Goal: Entertainment & Leisure: Consume media (video, audio)

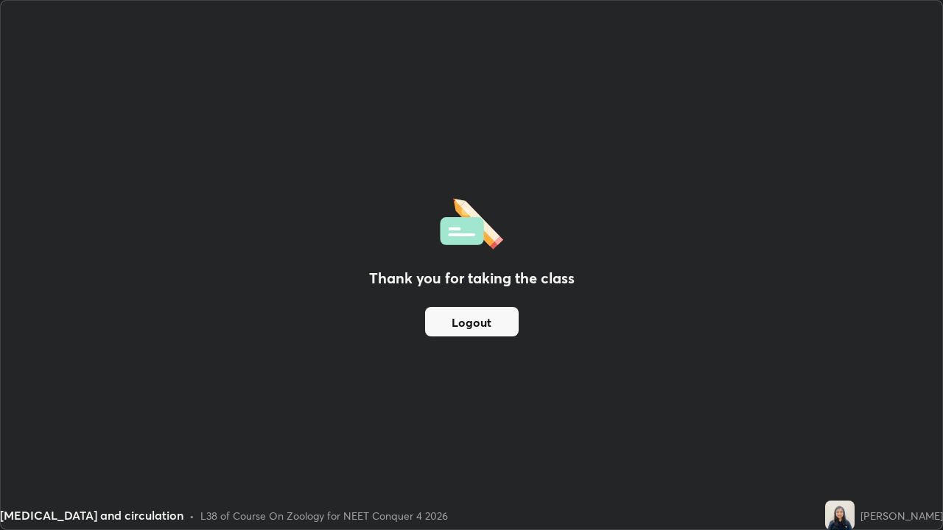
scroll to position [530, 943]
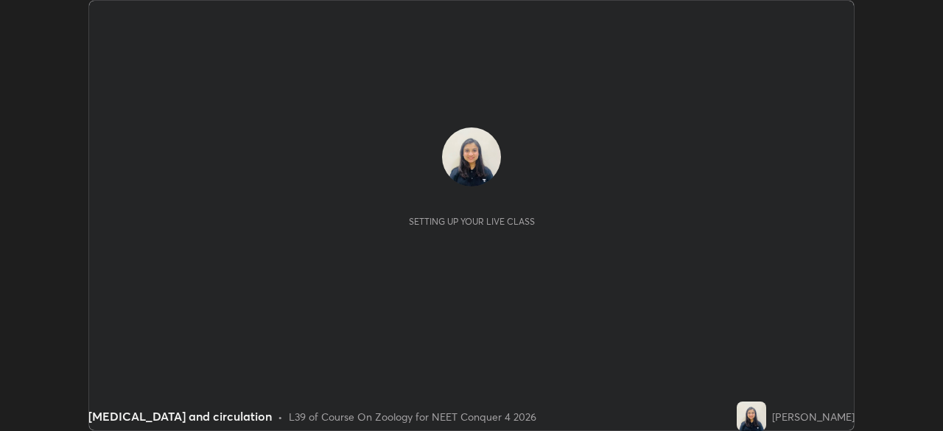
scroll to position [431, 943]
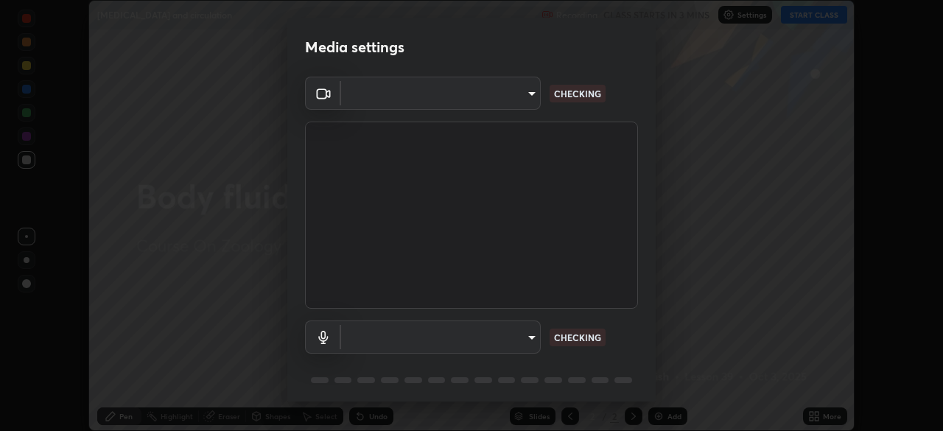
type input "094ffe3f61abc64f3ce73721aab664ef57d10a5fc7d187ad1ef3fa5fd4d2b427"
click at [529, 338] on body "Erase all [MEDICAL_DATA] and circulation Recording CLASS STARTS IN 3 MINS Setti…" at bounding box center [471, 215] width 943 height 431
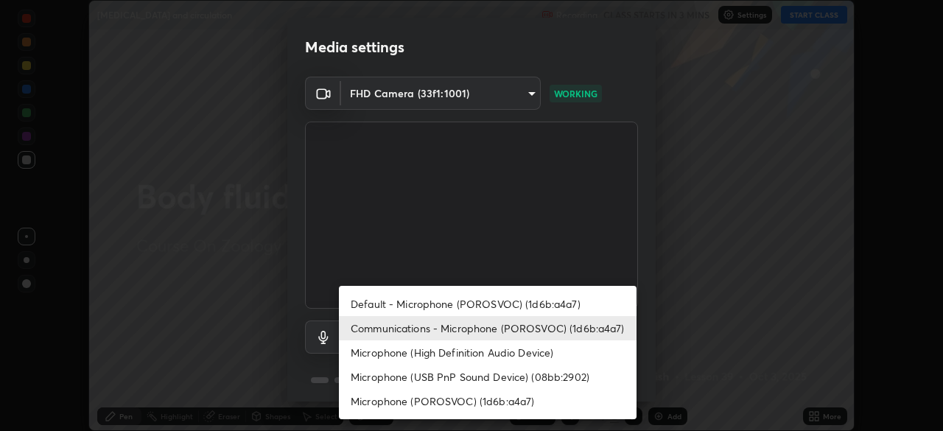
click at [528, 302] on li "Default - Microphone (POROSVOC) (1d6b:a4a7)" at bounding box center [487, 304] width 297 height 24
type input "default"
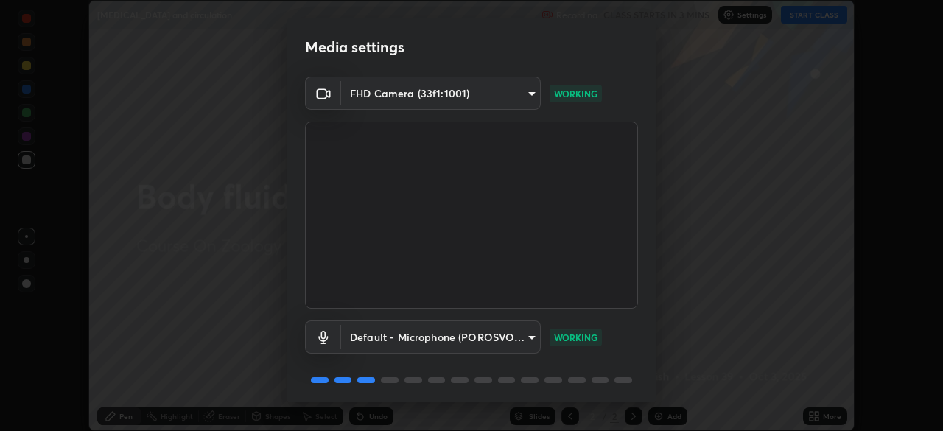
scroll to position [52, 0]
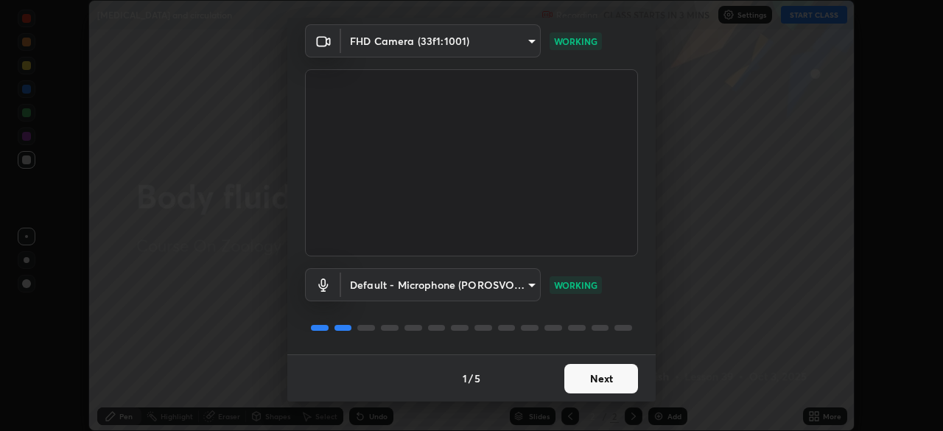
click at [616, 378] on button "Next" at bounding box center [601, 378] width 74 height 29
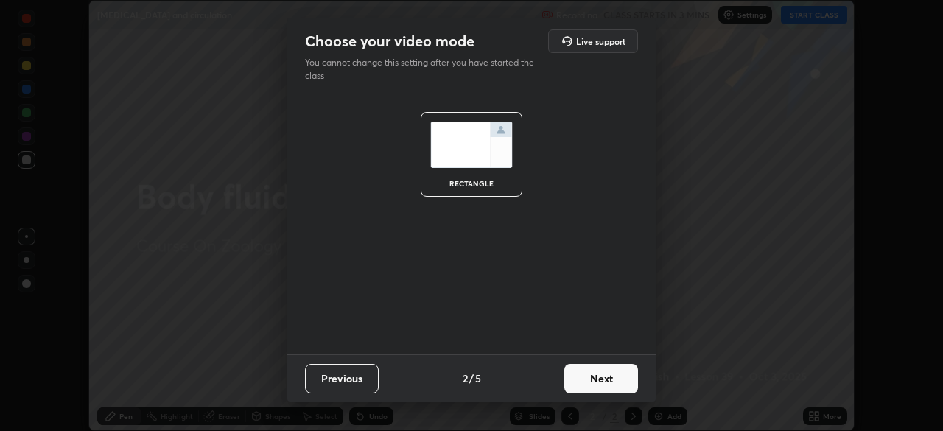
click at [614, 381] on button "Next" at bounding box center [601, 378] width 74 height 29
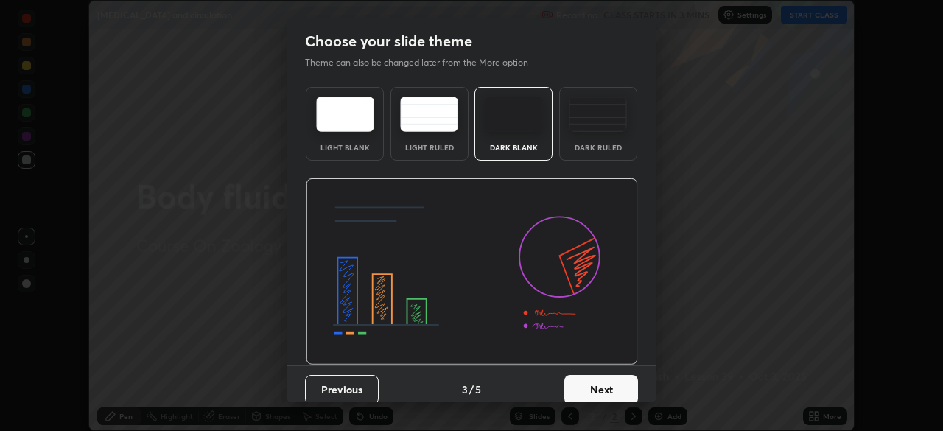
click at [613, 381] on button "Next" at bounding box center [601, 389] width 74 height 29
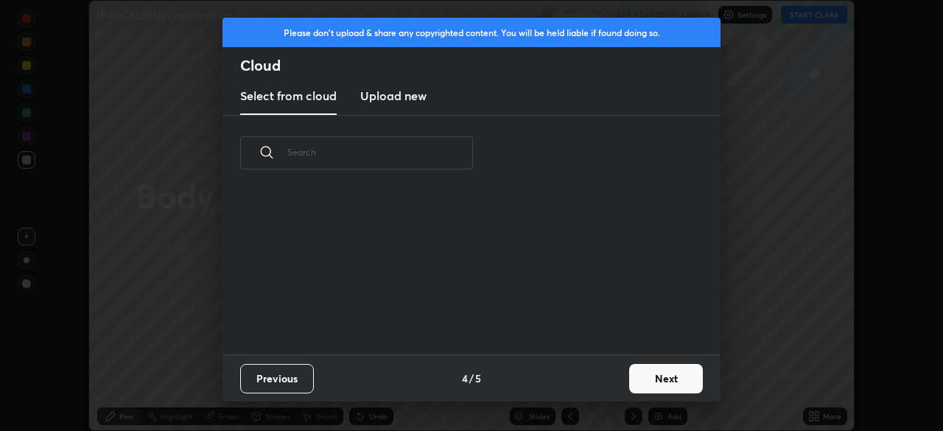
scroll to position [163, 473]
click at [651, 377] on button "Next" at bounding box center [666, 378] width 74 height 29
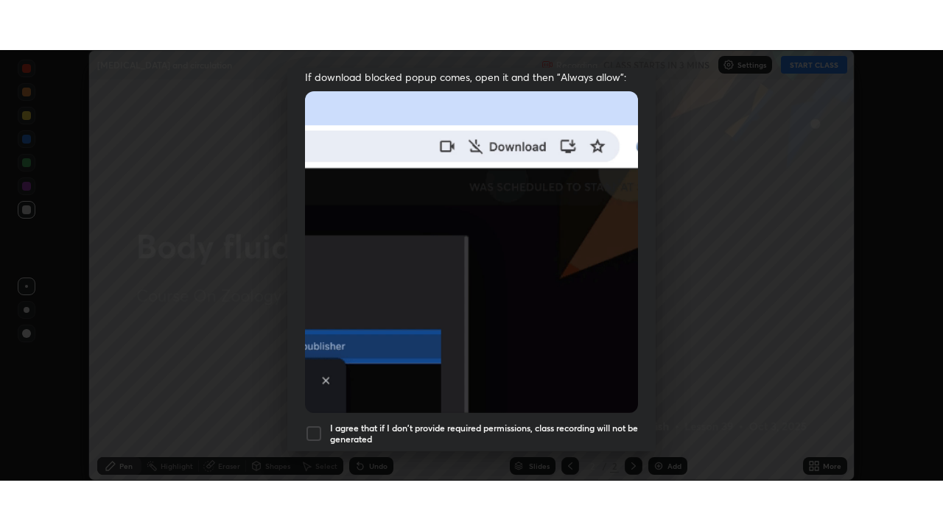
scroll to position [353, 0]
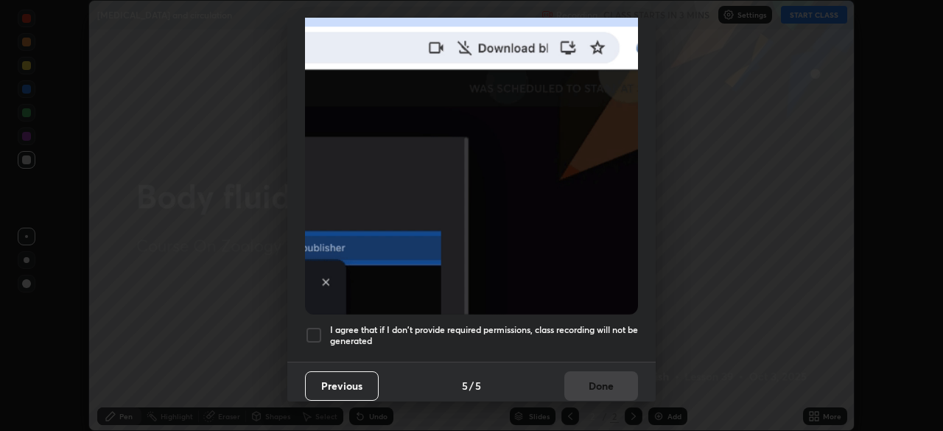
click at [591, 336] on h5 "I agree that if I don't provide required permissions, class recording will not …" at bounding box center [484, 335] width 308 height 23
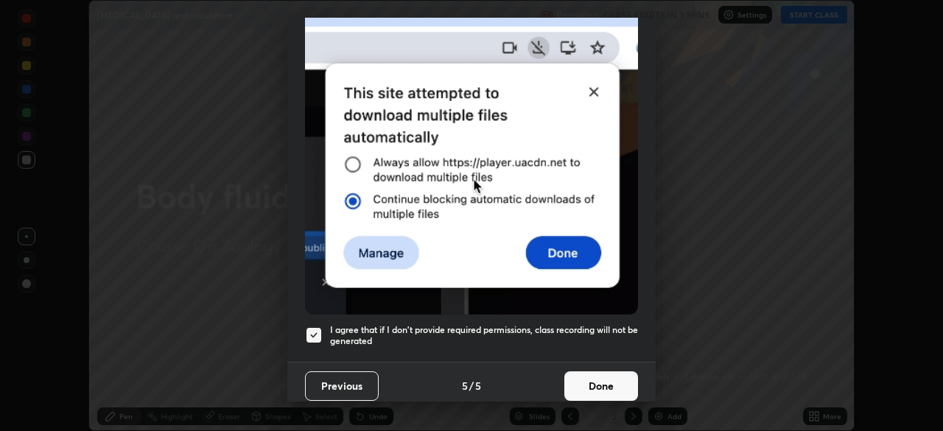
click at [597, 373] on button "Done" at bounding box center [601, 385] width 74 height 29
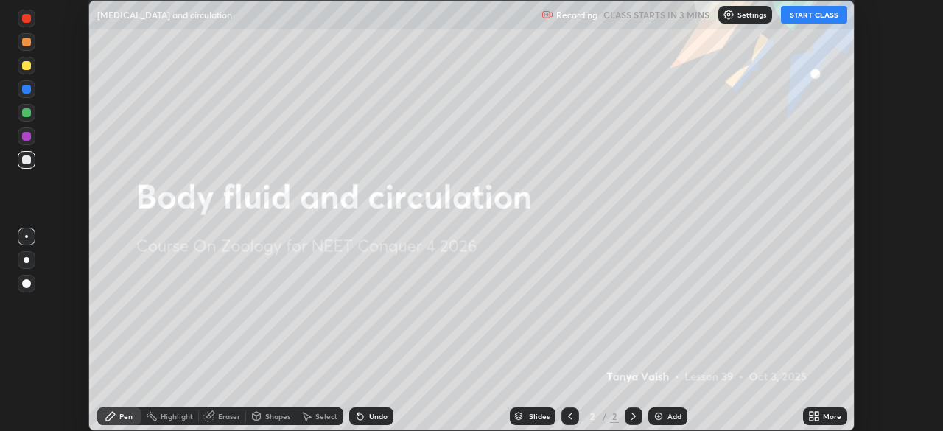
click at [814, 17] on button "START CLASS" at bounding box center [814, 15] width 66 height 18
click at [830, 418] on div "More" at bounding box center [832, 415] width 18 height 7
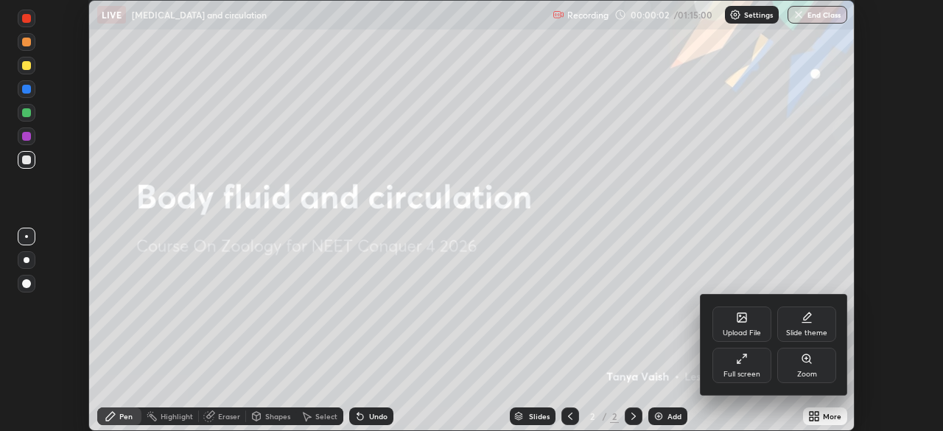
click at [751, 359] on div "Full screen" at bounding box center [741, 365] width 59 height 35
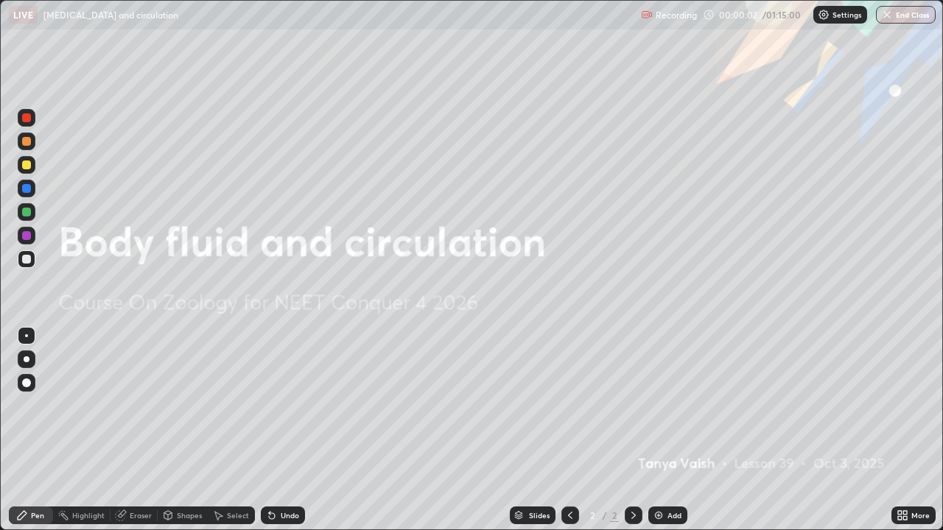
scroll to position [530, 943]
click at [27, 383] on div at bounding box center [26, 382] width 9 height 9
click at [25, 214] on div at bounding box center [26, 212] width 9 height 9
click at [289, 430] on div "Undo" at bounding box center [290, 515] width 18 height 7
click at [667, 430] on div "Add" at bounding box center [674, 515] width 14 height 7
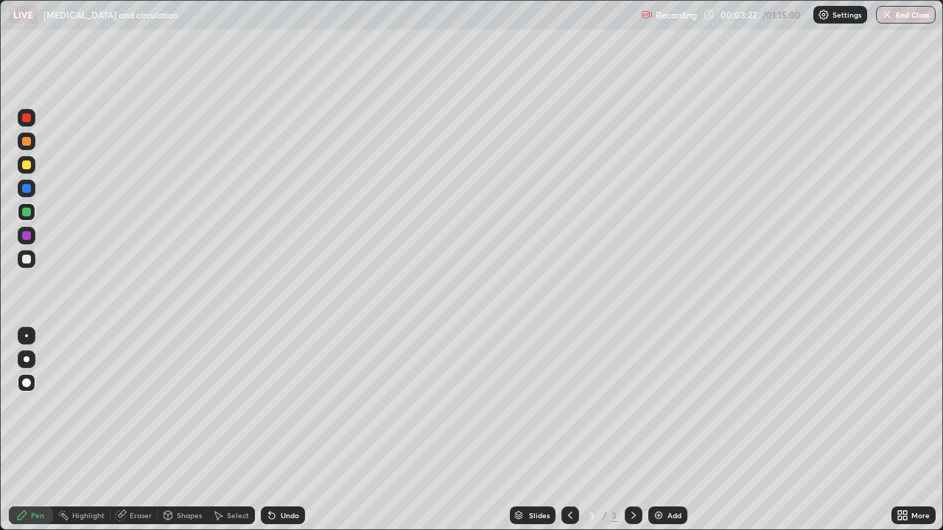
click at [29, 120] on div at bounding box center [26, 117] width 9 height 9
click at [24, 260] on div at bounding box center [26, 259] width 9 height 9
click at [29, 120] on div at bounding box center [26, 117] width 9 height 9
click at [24, 141] on div at bounding box center [26, 141] width 9 height 9
click at [278, 430] on div "Undo" at bounding box center [283, 516] width 44 height 18
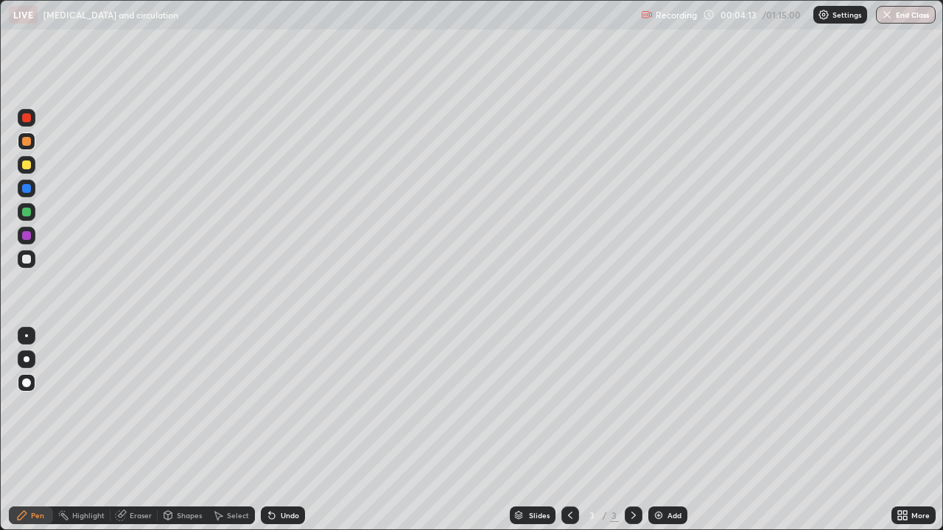
click at [35, 163] on div at bounding box center [27, 165] width 18 height 18
click at [27, 142] on div at bounding box center [26, 141] width 9 height 9
click at [295, 430] on div "Undo" at bounding box center [283, 516] width 44 height 18
click at [32, 187] on div at bounding box center [27, 189] width 18 height 18
click at [294, 430] on div "Undo" at bounding box center [290, 515] width 18 height 7
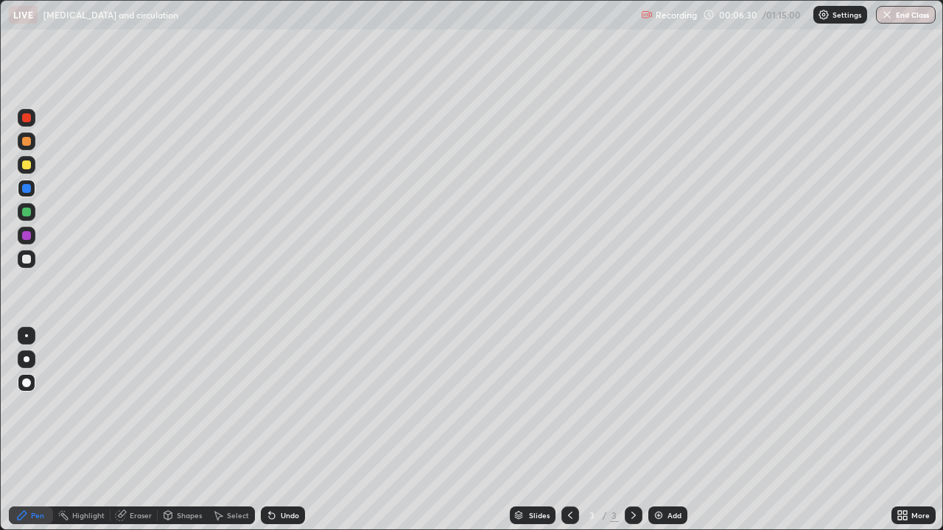
click at [27, 212] on div at bounding box center [26, 212] width 9 height 9
click at [22, 261] on div at bounding box center [26, 259] width 9 height 9
click at [670, 430] on div "Add" at bounding box center [674, 515] width 14 height 7
click at [27, 142] on div at bounding box center [26, 141] width 9 height 9
click at [569, 430] on icon at bounding box center [570, 516] width 12 height 12
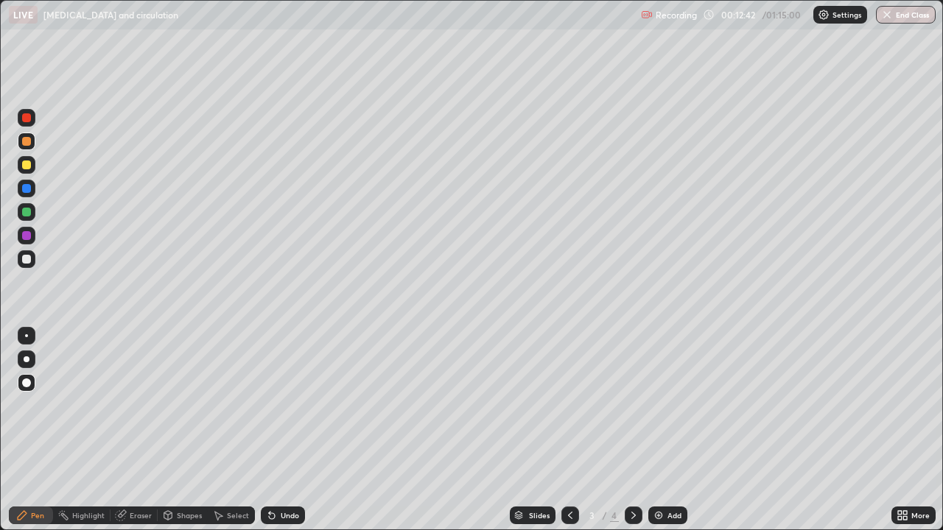
click at [632, 430] on icon at bounding box center [633, 516] width 12 height 12
click at [27, 140] on div at bounding box center [26, 141] width 9 height 9
click at [32, 146] on div at bounding box center [27, 142] width 18 height 18
click at [27, 208] on div at bounding box center [26, 212] width 9 height 9
click at [27, 185] on div at bounding box center [26, 188] width 9 height 9
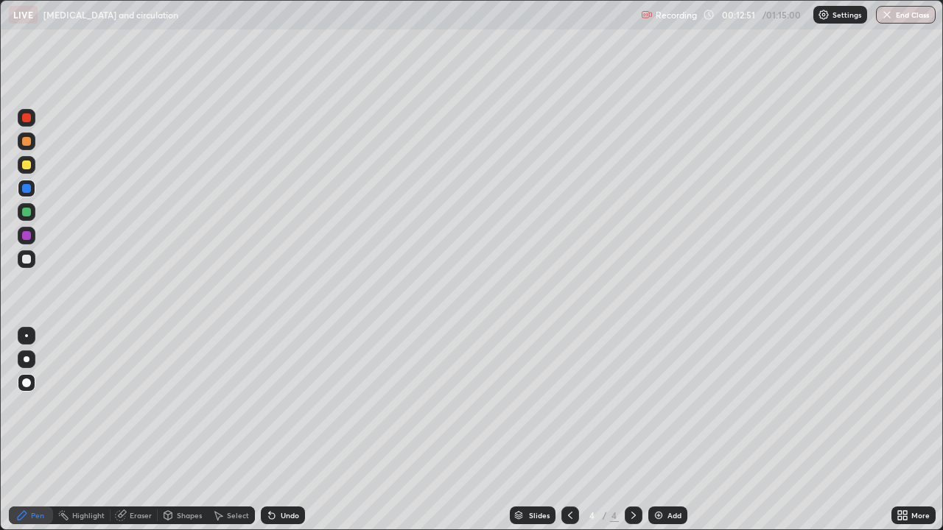
click at [32, 143] on div at bounding box center [27, 142] width 18 height 18
click at [29, 117] on div at bounding box center [26, 117] width 9 height 9
click at [141, 430] on div "Eraser" at bounding box center [141, 515] width 22 height 7
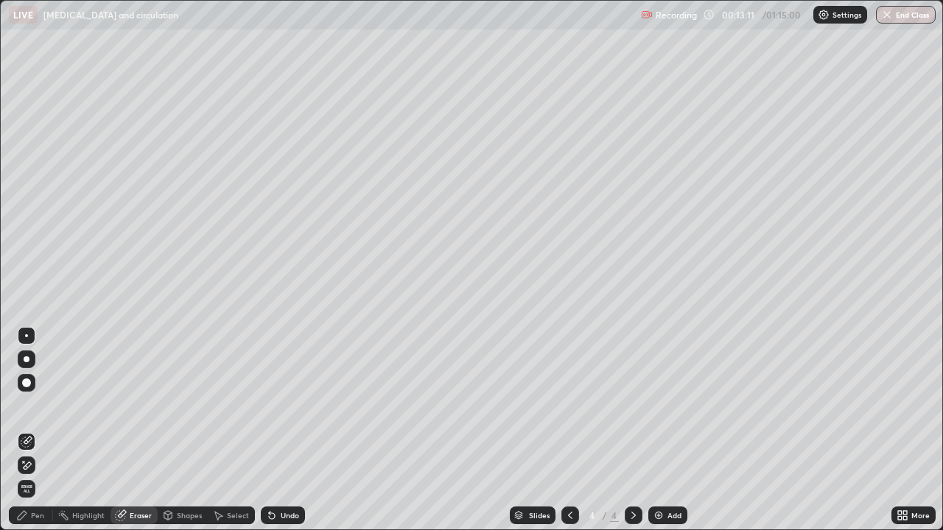
click at [38, 430] on div "Pen" at bounding box center [37, 515] width 13 height 7
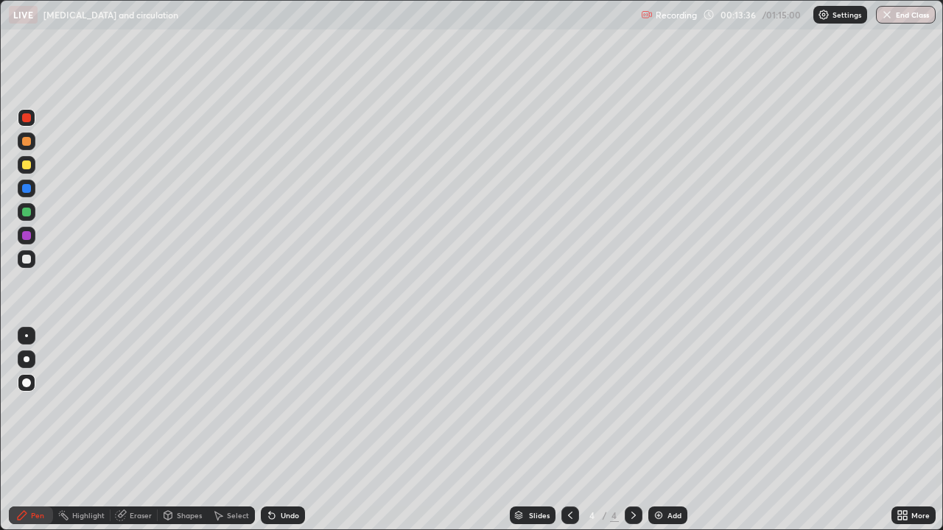
click at [32, 164] on div at bounding box center [27, 165] width 18 height 18
click at [29, 260] on div at bounding box center [26, 259] width 9 height 9
click at [32, 170] on div at bounding box center [27, 165] width 18 height 18
click at [28, 191] on div at bounding box center [26, 188] width 9 height 9
click at [29, 141] on div at bounding box center [26, 141] width 9 height 9
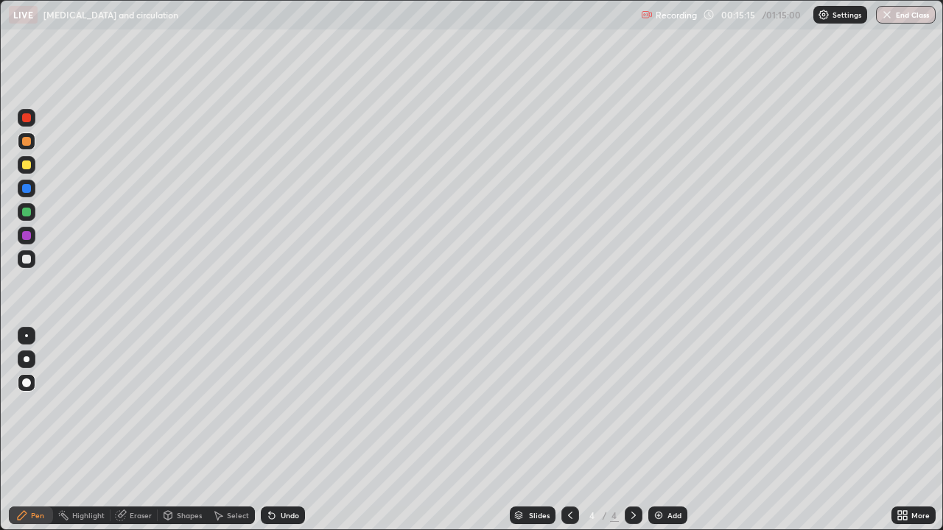
click at [29, 190] on div at bounding box center [26, 188] width 9 height 9
click at [30, 260] on div at bounding box center [26, 259] width 9 height 9
click at [30, 189] on div at bounding box center [26, 188] width 9 height 9
click at [28, 262] on div at bounding box center [26, 259] width 9 height 9
click at [26, 118] on div at bounding box center [26, 117] width 9 height 9
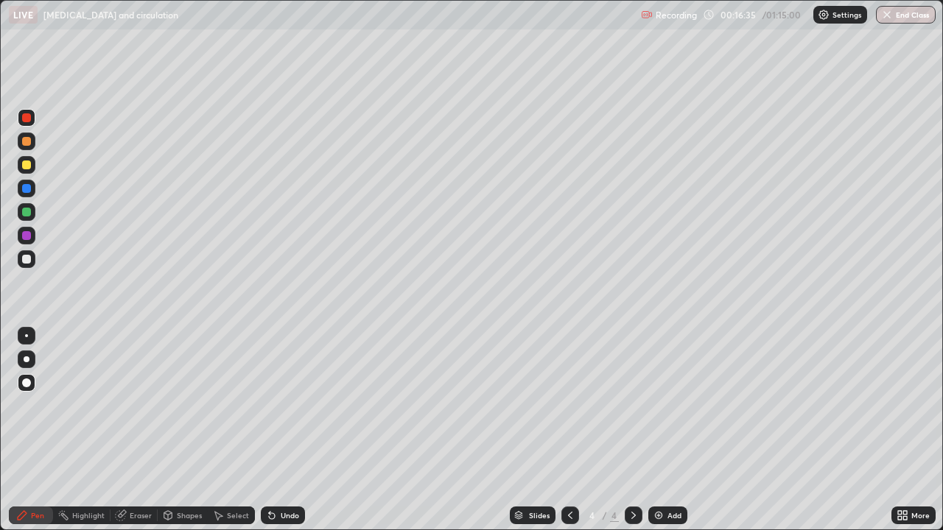
click at [24, 189] on div at bounding box center [26, 188] width 9 height 9
click at [33, 261] on div at bounding box center [27, 259] width 18 height 18
click at [24, 124] on div at bounding box center [27, 118] width 18 height 18
click at [29, 259] on div at bounding box center [26, 259] width 9 height 9
click at [27, 189] on div at bounding box center [26, 188] width 9 height 9
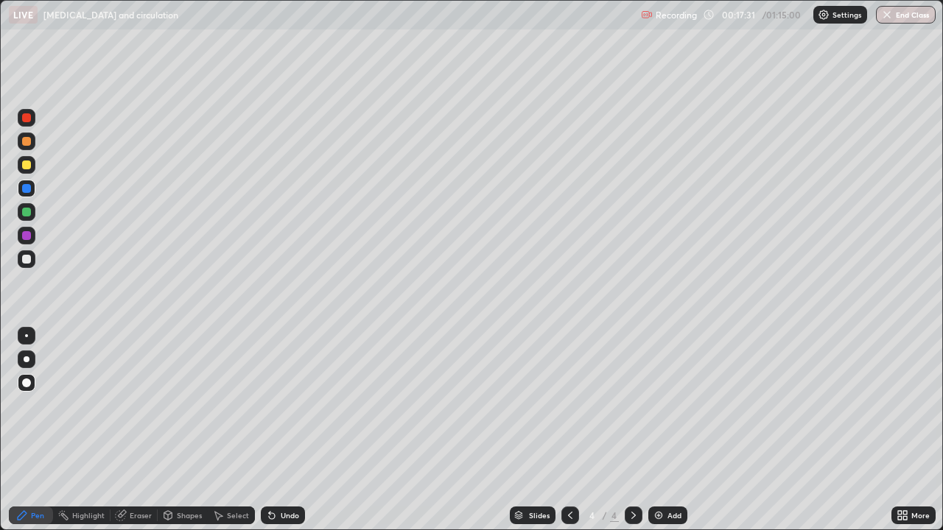
click at [27, 213] on div at bounding box center [26, 212] width 9 height 9
click at [286, 430] on div "Undo" at bounding box center [290, 515] width 18 height 7
click at [287, 430] on div "Undo" at bounding box center [290, 515] width 18 height 7
click at [289, 430] on div "Undo" at bounding box center [290, 515] width 18 height 7
click at [29, 261] on div at bounding box center [26, 259] width 9 height 9
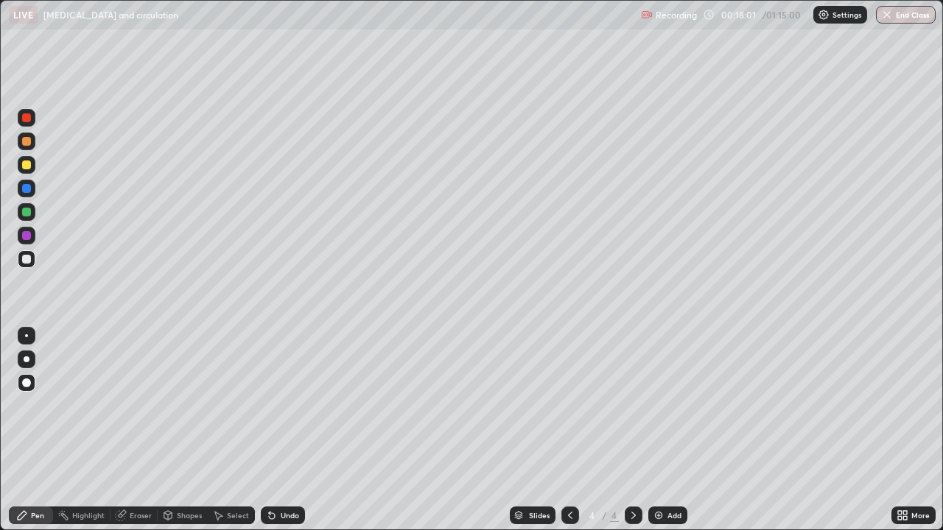
click at [26, 142] on div at bounding box center [26, 141] width 9 height 9
click at [278, 430] on div "Undo" at bounding box center [283, 516] width 44 height 18
click at [280, 430] on div "Undo" at bounding box center [283, 516] width 44 height 18
click at [672, 430] on div "Add" at bounding box center [674, 515] width 14 height 7
click at [32, 160] on div at bounding box center [27, 165] width 18 height 18
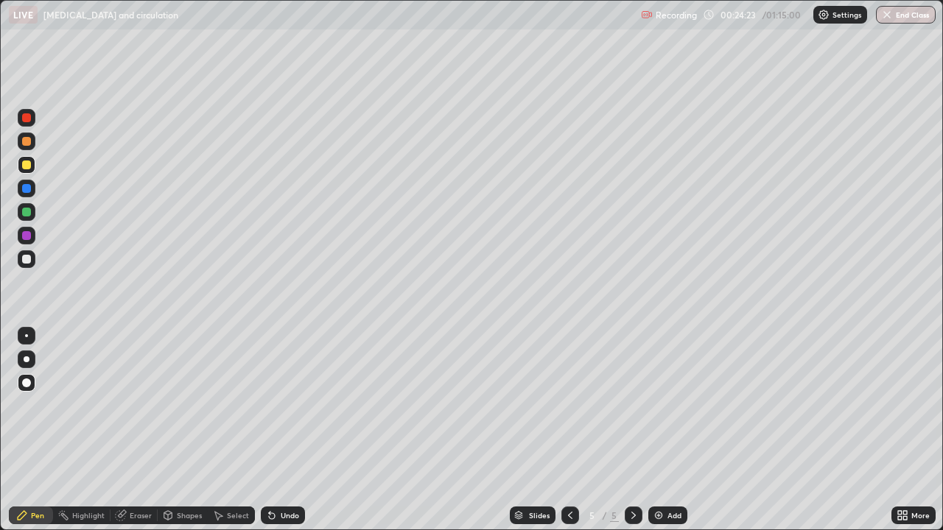
click at [294, 430] on div "Undo" at bounding box center [283, 516] width 44 height 18
click at [292, 430] on div "Undo" at bounding box center [283, 516] width 44 height 18
click at [289, 430] on div "Undo" at bounding box center [290, 515] width 18 height 7
click at [300, 430] on div "Undo" at bounding box center [283, 516] width 44 height 18
click at [27, 140] on div at bounding box center [26, 141] width 9 height 9
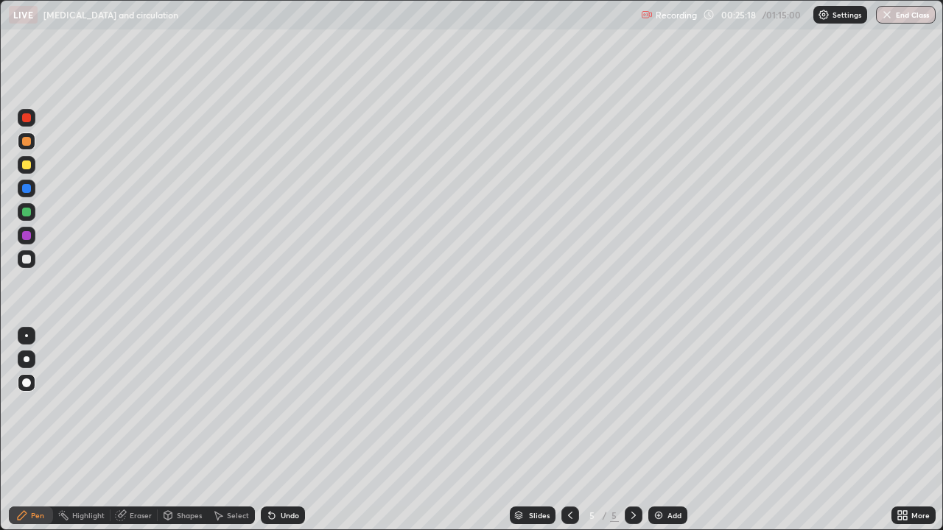
click at [25, 166] on div at bounding box center [26, 165] width 9 height 9
click at [29, 122] on div at bounding box center [26, 117] width 9 height 9
click at [27, 261] on div at bounding box center [26, 259] width 9 height 9
click at [180, 430] on div "Shapes" at bounding box center [189, 515] width 25 height 7
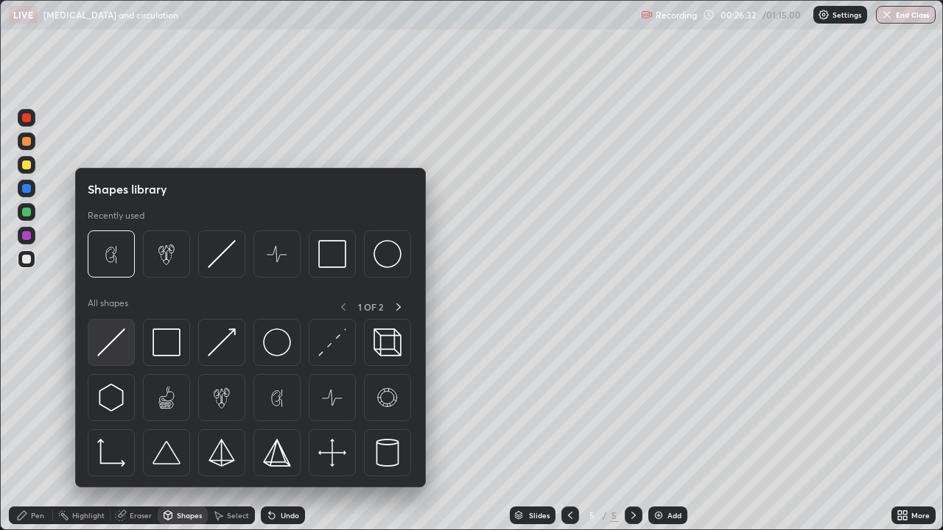
click at [111, 342] on img at bounding box center [111, 342] width 28 height 28
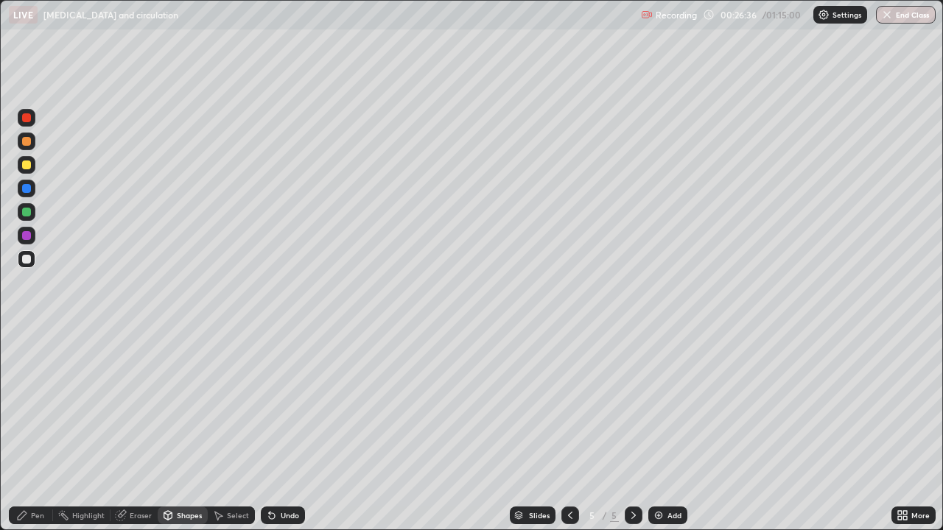
click at [281, 430] on div "Undo" at bounding box center [290, 515] width 18 height 7
click at [26, 144] on div at bounding box center [26, 141] width 9 height 9
click at [30, 163] on div at bounding box center [26, 165] width 9 height 9
click at [41, 430] on div "Pen" at bounding box center [37, 515] width 13 height 7
click at [37, 260] on div at bounding box center [27, 259] width 24 height 24
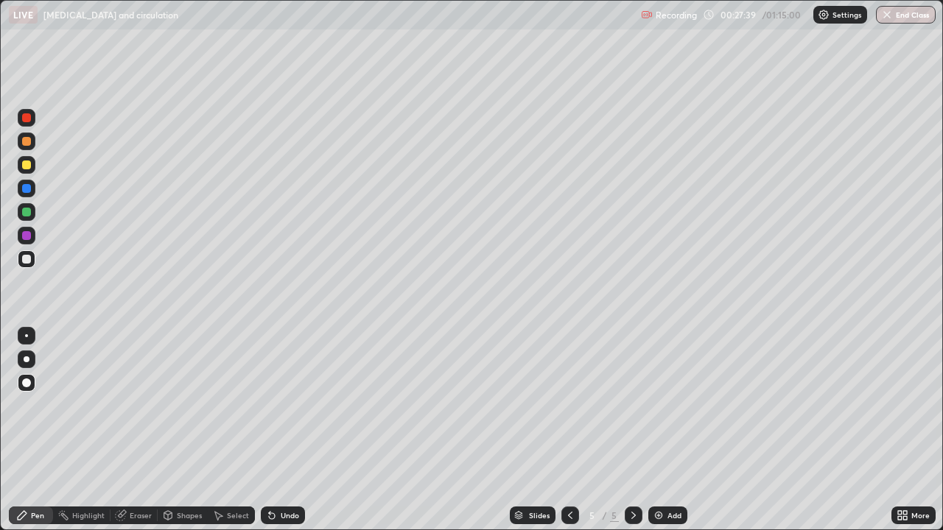
click at [30, 166] on div at bounding box center [26, 165] width 9 height 9
click at [275, 430] on icon at bounding box center [272, 516] width 12 height 12
click at [276, 430] on div "Undo" at bounding box center [283, 516] width 44 height 18
click at [27, 216] on div at bounding box center [26, 212] width 9 height 9
click at [135, 430] on div "Eraser" at bounding box center [141, 515] width 22 height 7
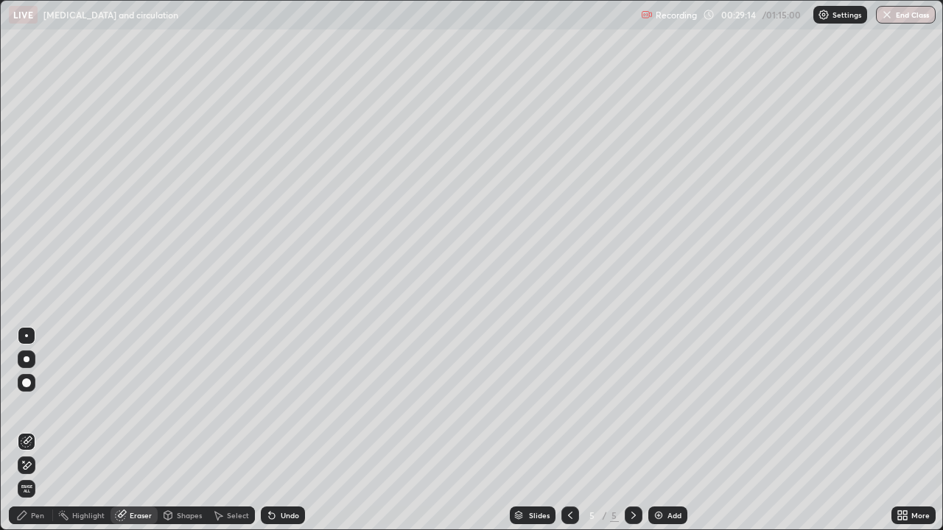
click at [26, 430] on icon at bounding box center [22, 516] width 12 height 12
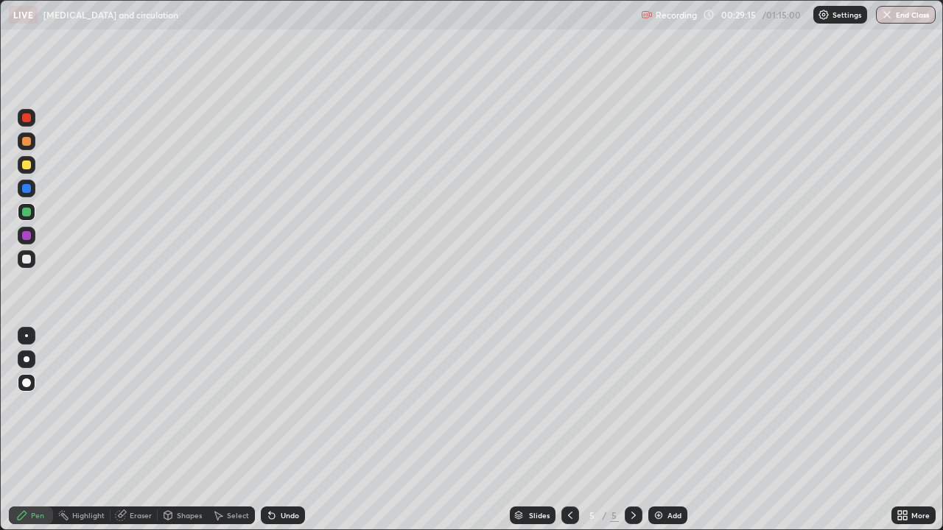
click at [29, 259] on div at bounding box center [26, 259] width 9 height 9
click at [29, 211] on div at bounding box center [26, 212] width 9 height 9
click at [30, 262] on div at bounding box center [26, 259] width 9 height 9
click at [27, 212] on div at bounding box center [26, 212] width 9 height 9
click at [188, 430] on div "Shapes" at bounding box center [189, 515] width 25 height 7
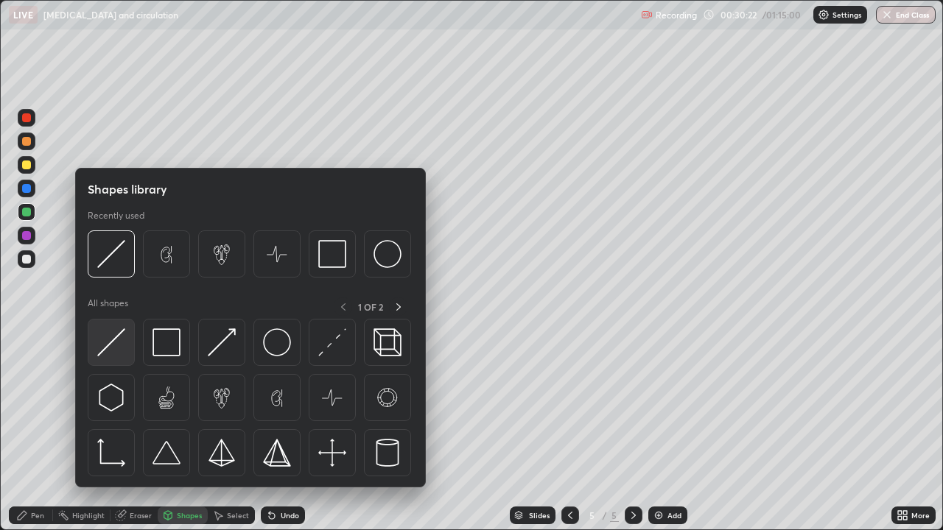
click at [123, 352] on img at bounding box center [111, 342] width 28 height 28
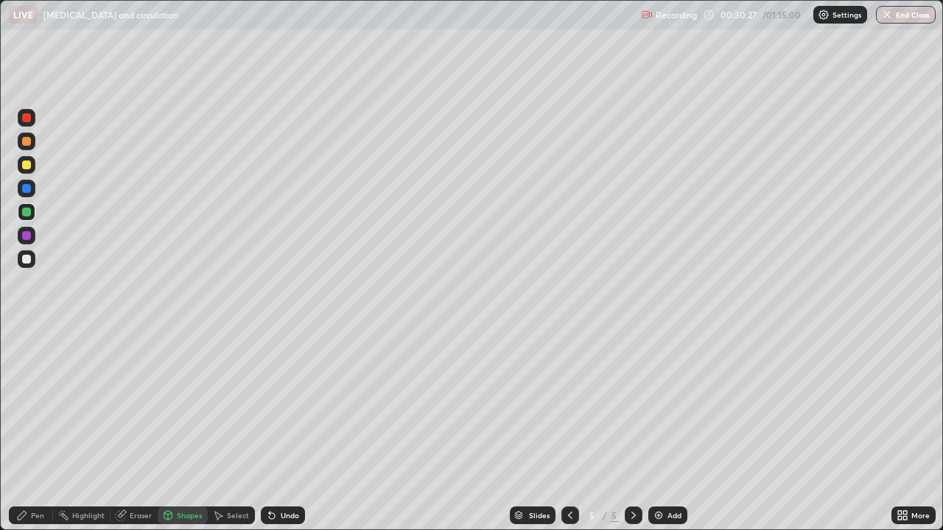
click at [285, 430] on div "Undo" at bounding box center [290, 515] width 18 height 7
click at [44, 430] on div "Pen" at bounding box center [31, 516] width 44 height 18
click at [33, 166] on div at bounding box center [27, 165] width 18 height 18
click at [29, 258] on div at bounding box center [26, 259] width 9 height 9
click at [288, 430] on div "Undo" at bounding box center [290, 515] width 18 height 7
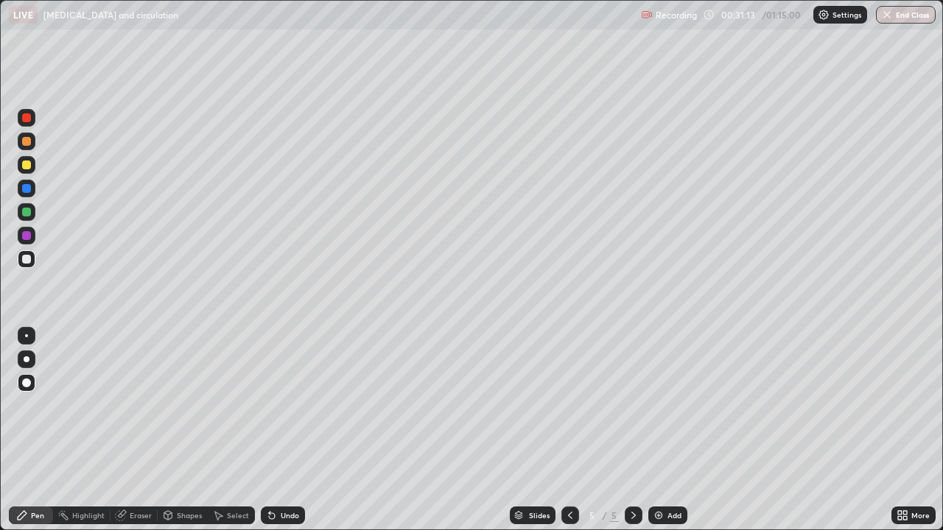
click at [32, 211] on div at bounding box center [27, 212] width 18 height 18
click at [24, 166] on div at bounding box center [26, 165] width 9 height 9
click at [27, 260] on div at bounding box center [26, 259] width 9 height 9
click at [296, 430] on div "Undo" at bounding box center [290, 515] width 18 height 7
click at [295, 430] on div "Undo" at bounding box center [290, 515] width 18 height 7
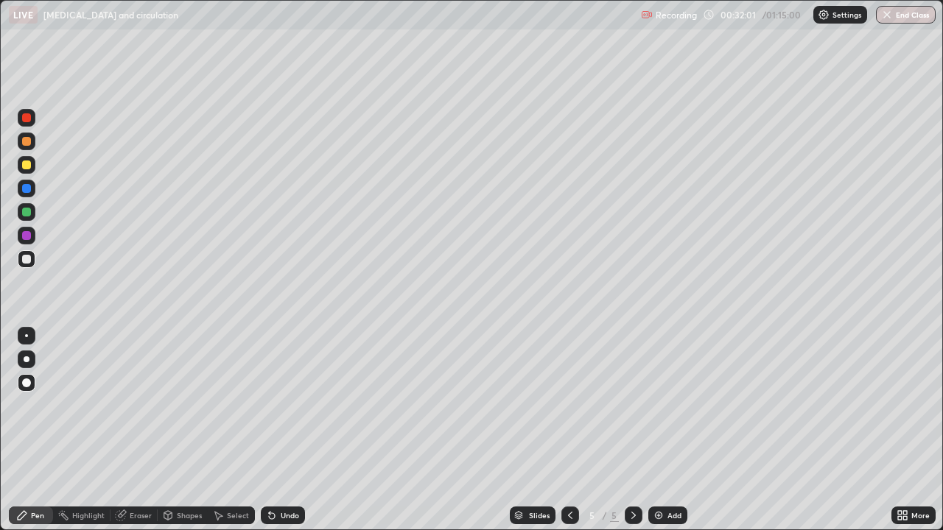
click at [293, 430] on div "Undo" at bounding box center [290, 515] width 18 height 7
click at [295, 430] on div "Undo" at bounding box center [290, 515] width 18 height 7
click at [27, 144] on div at bounding box center [26, 141] width 9 height 9
click at [291, 430] on div "Undo" at bounding box center [283, 516] width 44 height 18
click at [27, 258] on div at bounding box center [26, 259] width 9 height 9
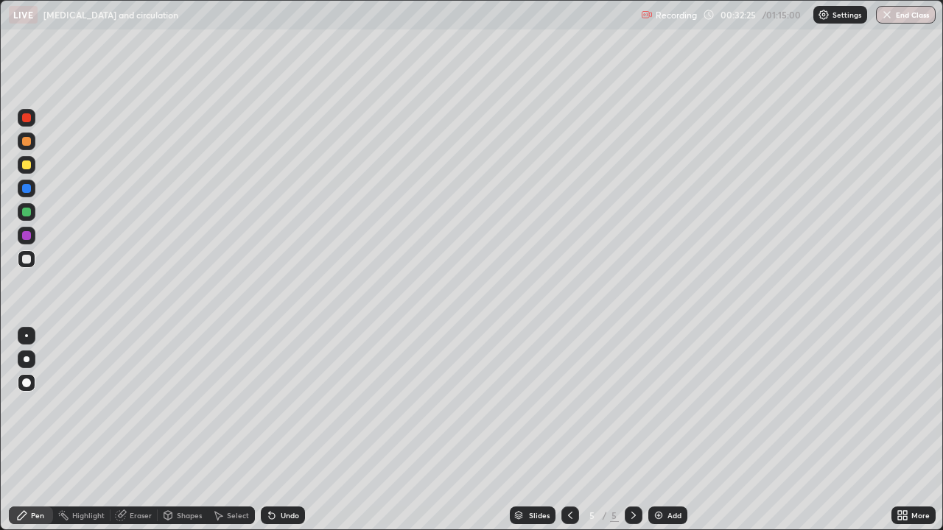
click at [136, 27] on div "LIVE [MEDICAL_DATA] and circulation" at bounding box center [322, 14] width 626 height 29
click at [663, 430] on div "Add" at bounding box center [667, 516] width 39 height 18
click at [28, 166] on div at bounding box center [26, 165] width 9 height 9
click at [29, 144] on div at bounding box center [26, 141] width 9 height 9
click at [282, 430] on div "Undo" at bounding box center [290, 515] width 18 height 7
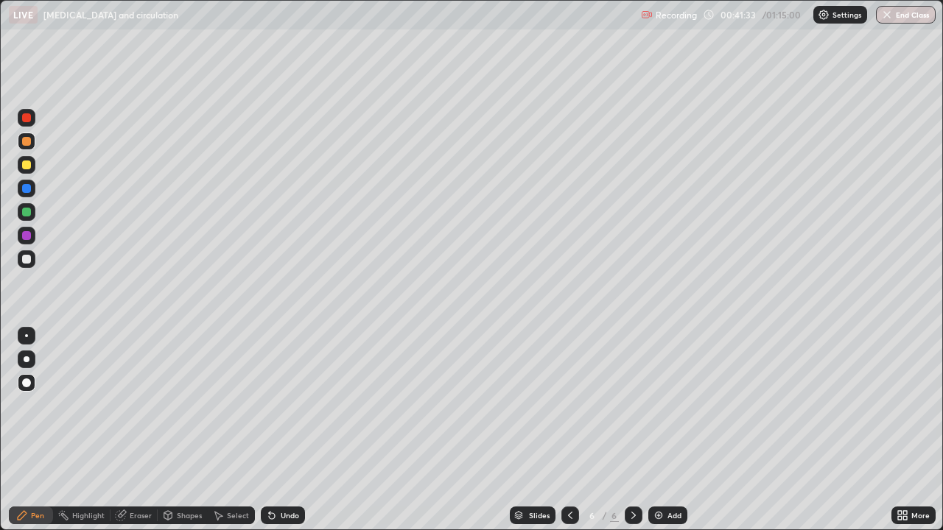
click at [286, 430] on div "Undo" at bounding box center [290, 515] width 18 height 7
click at [143, 430] on div "Eraser" at bounding box center [141, 515] width 22 height 7
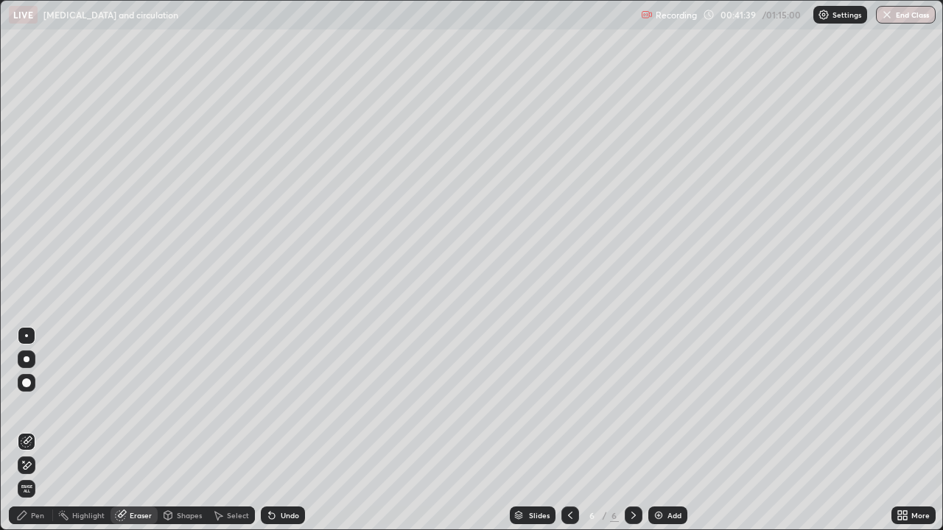
click at [183, 430] on div "Shapes" at bounding box center [183, 516] width 50 height 18
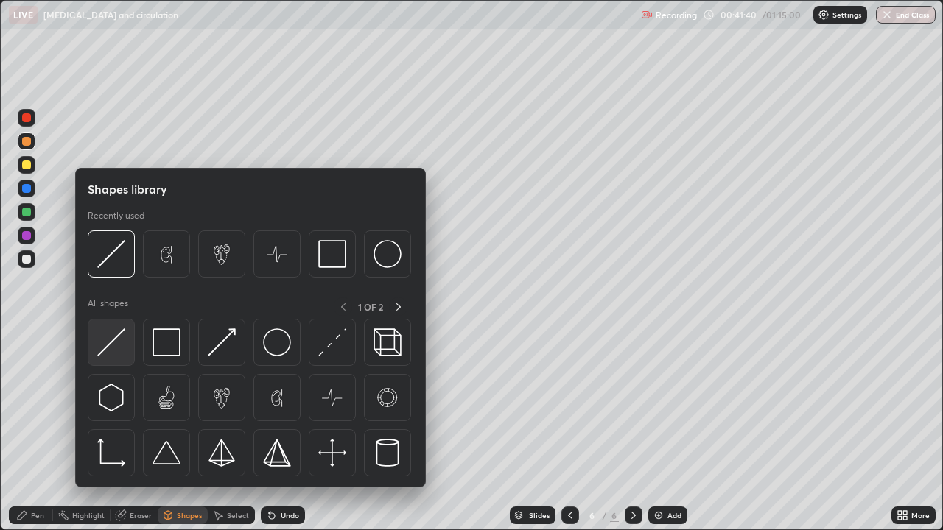
click at [124, 351] on img at bounding box center [111, 342] width 28 height 28
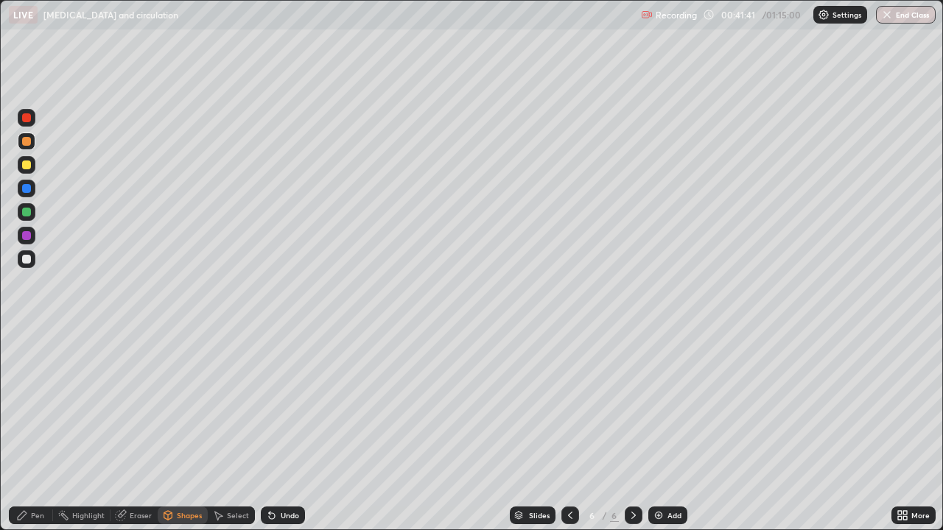
click at [32, 261] on div at bounding box center [27, 259] width 18 height 18
click at [31, 430] on div "Pen" at bounding box center [37, 515] width 13 height 7
click at [29, 212] on div at bounding box center [26, 212] width 9 height 9
click at [33, 262] on div at bounding box center [27, 259] width 18 height 18
click at [27, 141] on div at bounding box center [26, 141] width 9 height 9
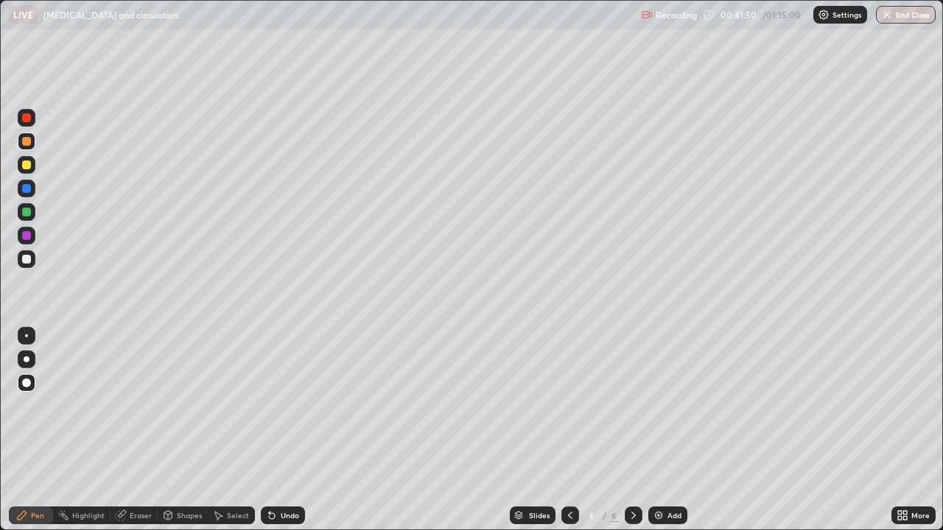
click at [27, 165] on div at bounding box center [26, 165] width 9 height 9
click at [32, 212] on div at bounding box center [27, 212] width 18 height 18
click at [29, 121] on div at bounding box center [26, 117] width 9 height 9
click at [29, 163] on div at bounding box center [26, 165] width 9 height 9
click at [27, 213] on div at bounding box center [26, 212] width 9 height 9
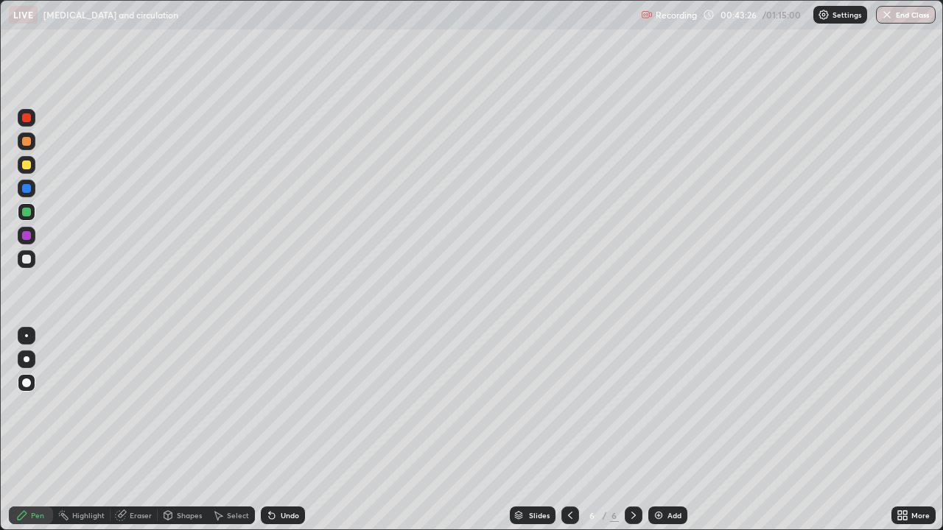
click at [27, 170] on div at bounding box center [27, 165] width 18 height 18
click at [30, 190] on div at bounding box center [26, 188] width 9 height 9
click at [292, 430] on div "Undo" at bounding box center [283, 516] width 44 height 18
click at [28, 211] on div at bounding box center [26, 212] width 9 height 9
click at [292, 430] on div "Undo" at bounding box center [290, 515] width 18 height 7
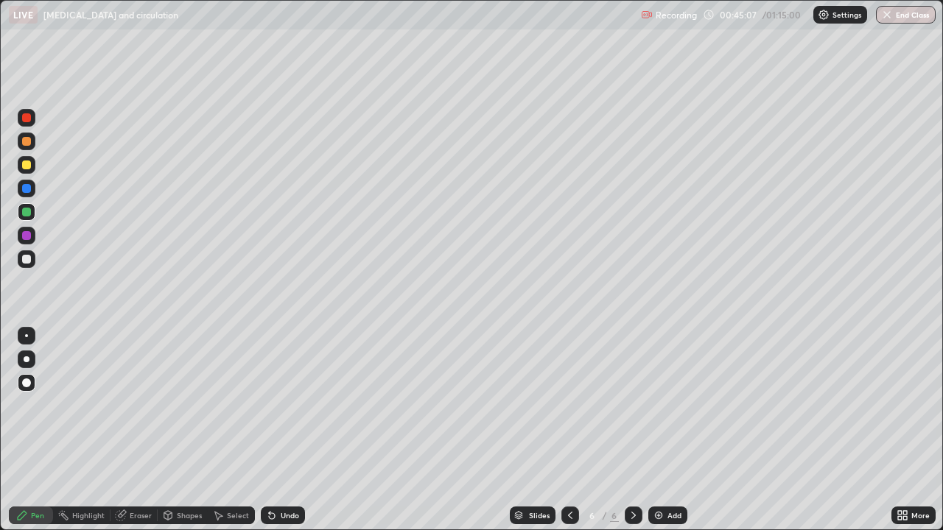
click at [29, 124] on div at bounding box center [27, 118] width 18 height 18
click at [669, 430] on div "Add" at bounding box center [674, 515] width 14 height 7
click at [27, 166] on div at bounding box center [26, 165] width 9 height 9
click at [29, 144] on div at bounding box center [26, 141] width 9 height 9
click at [27, 121] on div at bounding box center [26, 117] width 9 height 9
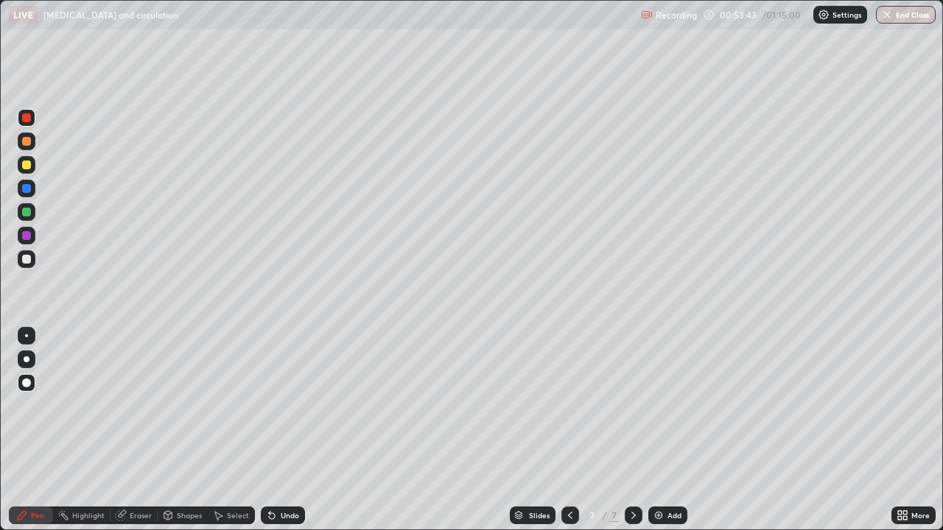
click at [295, 430] on div "Undo" at bounding box center [290, 515] width 18 height 7
click at [289, 430] on div "Undo" at bounding box center [290, 515] width 18 height 7
click at [281, 430] on div "Undo" at bounding box center [283, 516] width 44 height 18
click at [277, 430] on div "Undo" at bounding box center [283, 516] width 44 height 18
click at [272, 430] on icon at bounding box center [272, 516] width 12 height 12
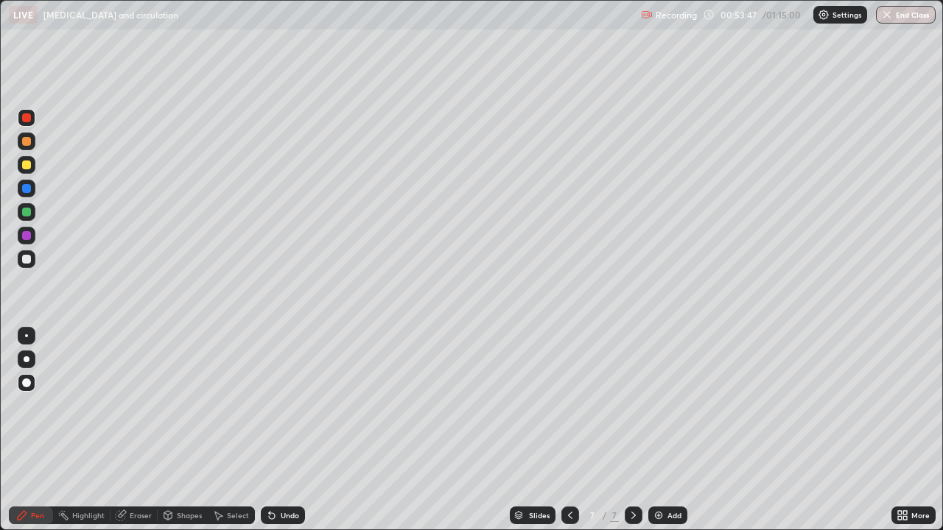
click at [281, 430] on div "Undo" at bounding box center [283, 516] width 44 height 18
click at [28, 164] on div at bounding box center [26, 165] width 9 height 9
click at [25, 186] on div at bounding box center [26, 188] width 9 height 9
click at [30, 259] on div at bounding box center [26, 259] width 9 height 9
click at [27, 119] on div at bounding box center [26, 117] width 9 height 9
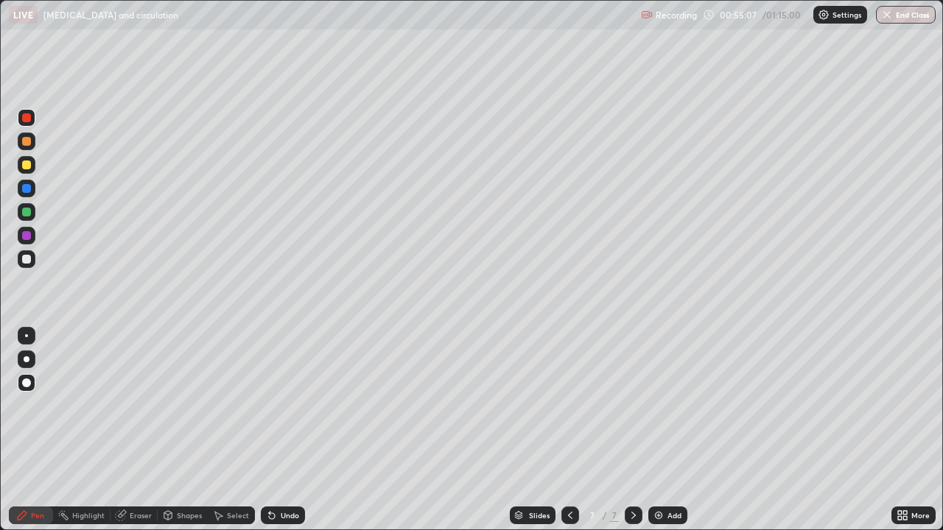
click at [25, 148] on div at bounding box center [27, 142] width 18 height 18
click at [28, 262] on div at bounding box center [26, 259] width 9 height 9
click at [22, 119] on div at bounding box center [26, 117] width 9 height 9
click at [27, 259] on div at bounding box center [26, 259] width 9 height 9
click at [30, 166] on div at bounding box center [26, 165] width 9 height 9
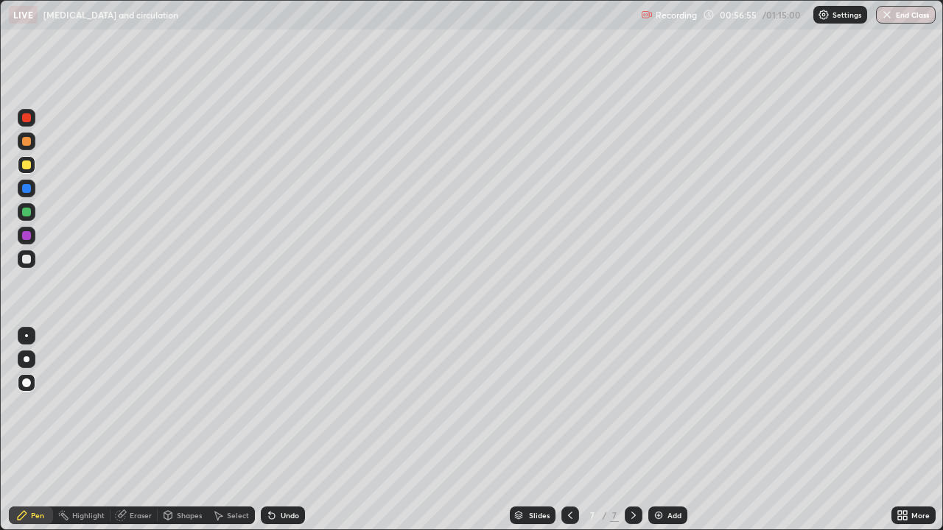
click at [32, 148] on div at bounding box center [27, 142] width 18 height 18
click at [152, 430] on div "Eraser" at bounding box center [133, 516] width 47 height 18
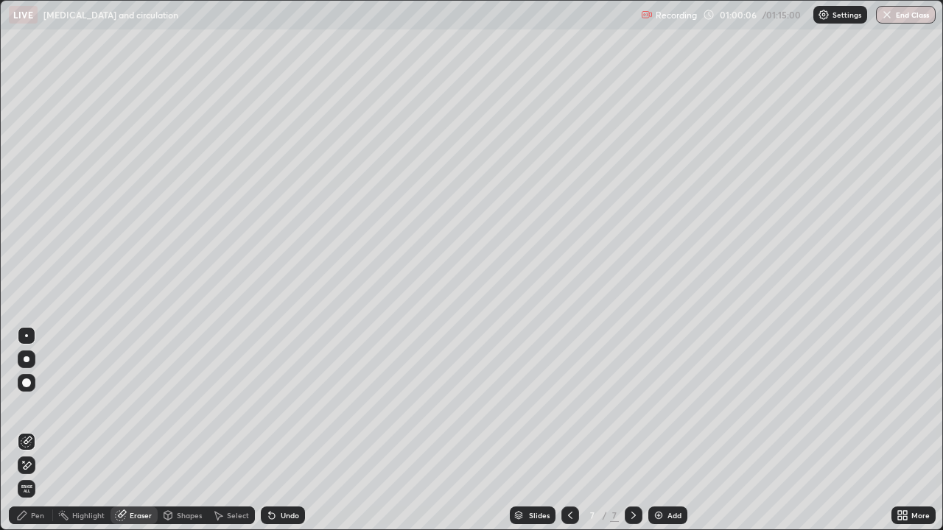
click at [38, 430] on div "Pen" at bounding box center [37, 515] width 13 height 7
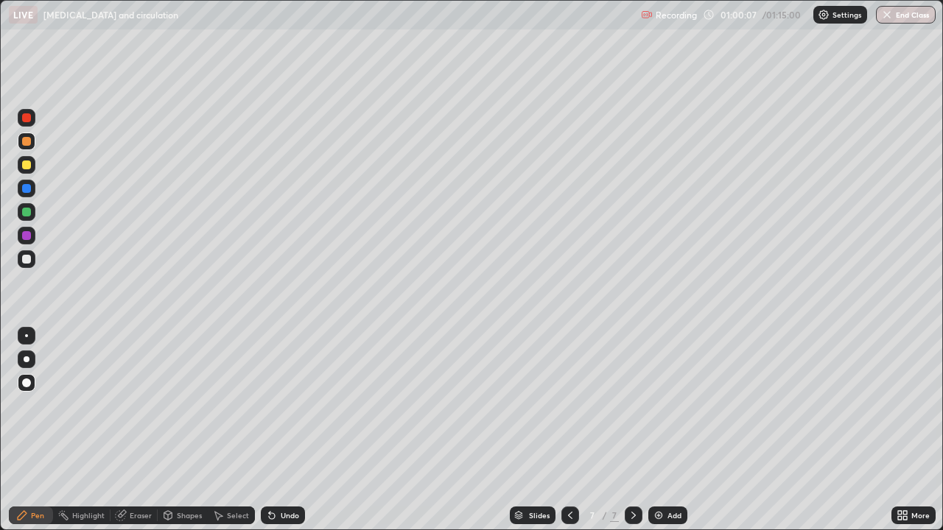
click at [27, 188] on div at bounding box center [26, 188] width 9 height 9
click at [286, 430] on div "Undo" at bounding box center [290, 515] width 18 height 7
click at [292, 430] on div "Undo" at bounding box center [290, 515] width 18 height 7
click at [672, 430] on div "Add" at bounding box center [674, 515] width 14 height 7
click at [29, 141] on div at bounding box center [26, 141] width 9 height 9
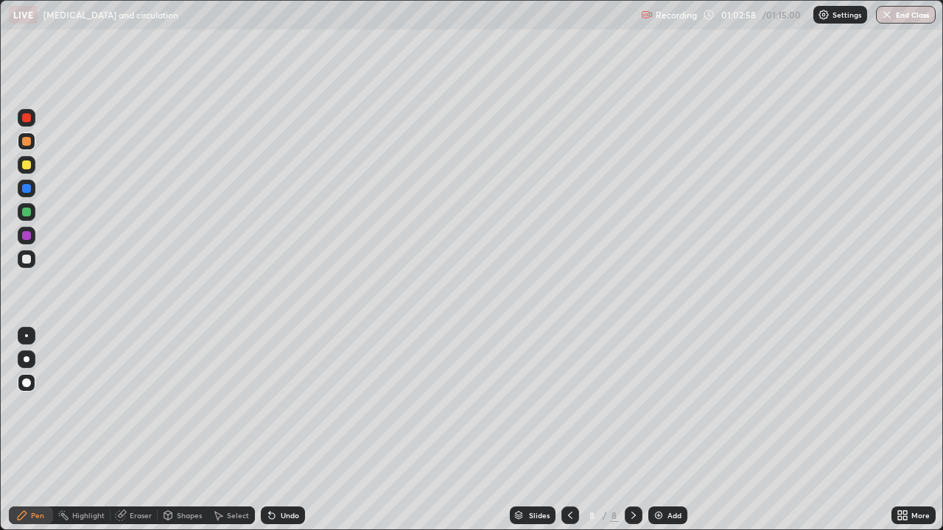
click at [32, 166] on div at bounding box center [27, 165] width 18 height 18
click at [32, 124] on div at bounding box center [27, 118] width 18 height 18
click at [274, 430] on div "Undo" at bounding box center [283, 516] width 44 height 18
click at [33, 214] on div at bounding box center [27, 212] width 18 height 18
click at [30, 191] on div at bounding box center [26, 188] width 9 height 9
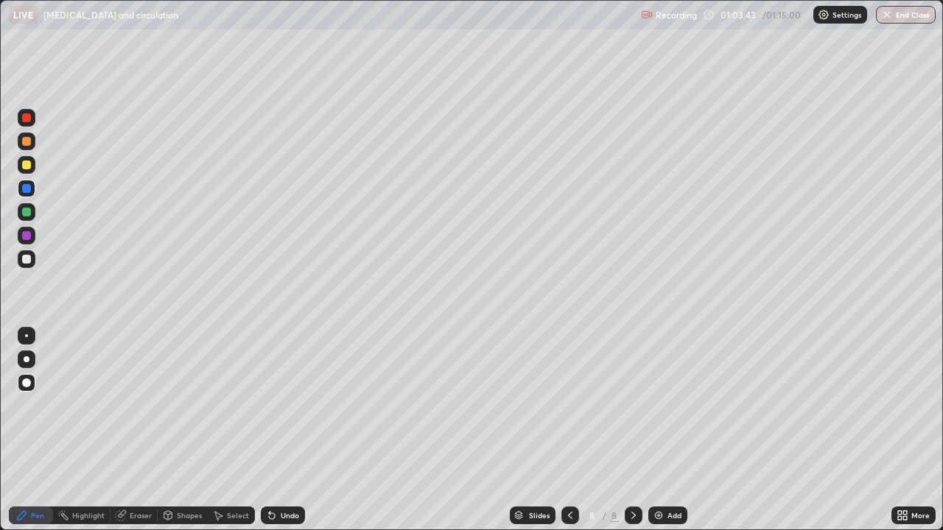
click at [27, 214] on div at bounding box center [26, 212] width 9 height 9
click at [29, 260] on div at bounding box center [26, 259] width 9 height 9
click at [144, 430] on div "Eraser" at bounding box center [133, 516] width 47 height 18
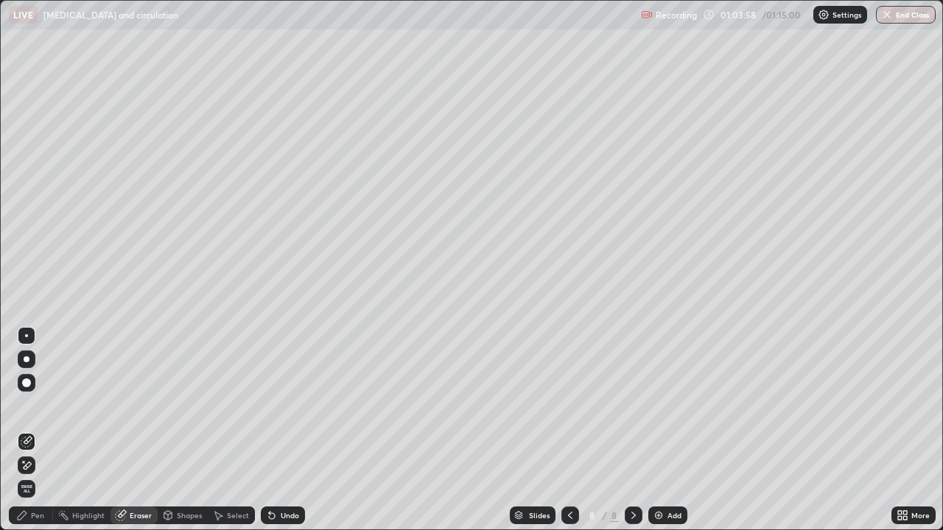
click at [36, 430] on div "Pen" at bounding box center [37, 515] width 13 height 7
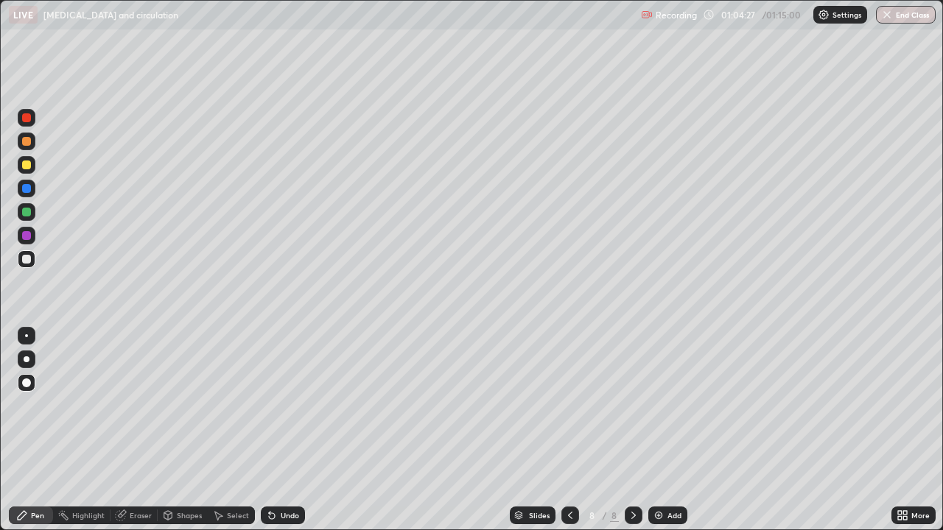
click at [295, 430] on div "Undo" at bounding box center [283, 516] width 44 height 18
click at [30, 234] on div at bounding box center [26, 235] width 9 height 9
click at [27, 212] on div at bounding box center [26, 212] width 9 height 9
click at [29, 266] on div at bounding box center [27, 259] width 18 height 18
click at [30, 213] on div at bounding box center [26, 212] width 9 height 9
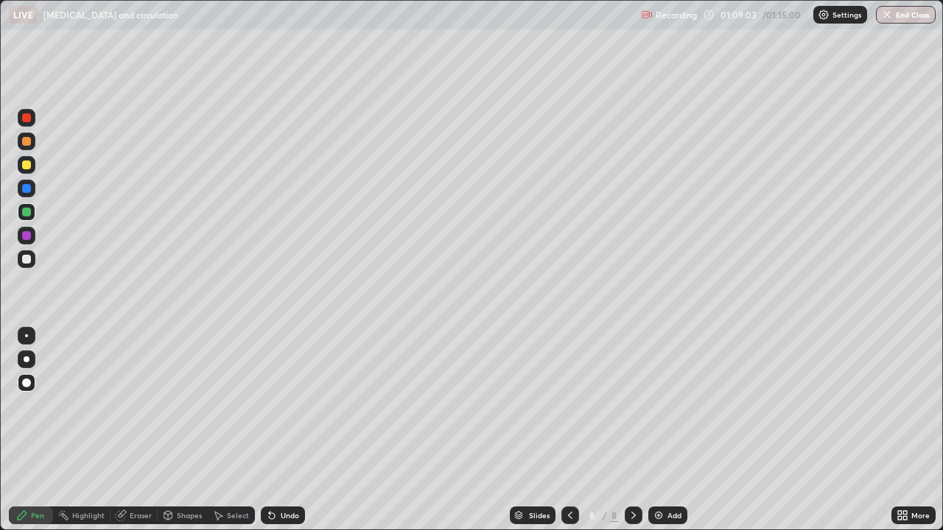
click at [25, 259] on div at bounding box center [26, 259] width 9 height 9
click at [672, 430] on div "Add" at bounding box center [674, 515] width 14 height 7
click at [33, 117] on div at bounding box center [27, 118] width 18 height 18
click at [28, 142] on div at bounding box center [26, 141] width 9 height 9
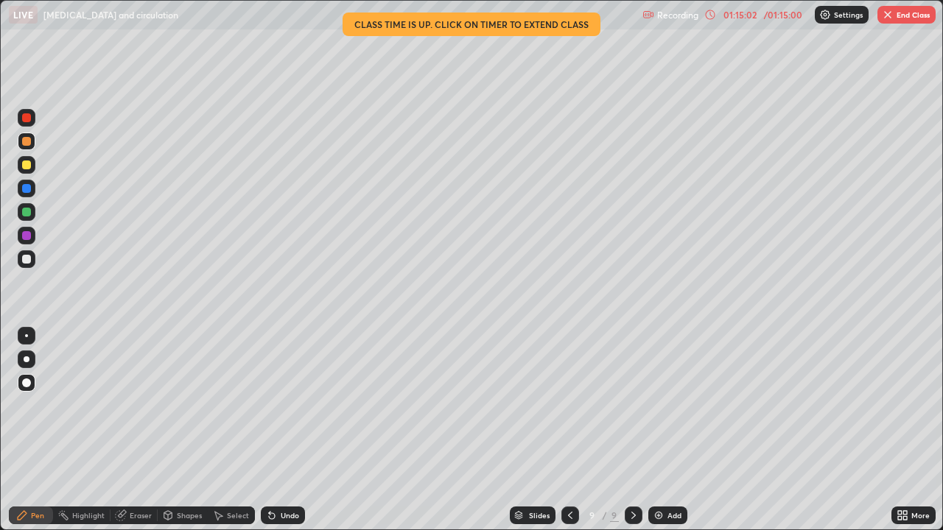
click at [33, 260] on div at bounding box center [27, 259] width 18 height 18
click at [286, 430] on div "Undo" at bounding box center [290, 515] width 18 height 7
click at [282, 430] on div "Undo" at bounding box center [290, 515] width 18 height 7
click at [27, 212] on div at bounding box center [26, 212] width 9 height 9
click at [288, 430] on div "Undo" at bounding box center [290, 515] width 18 height 7
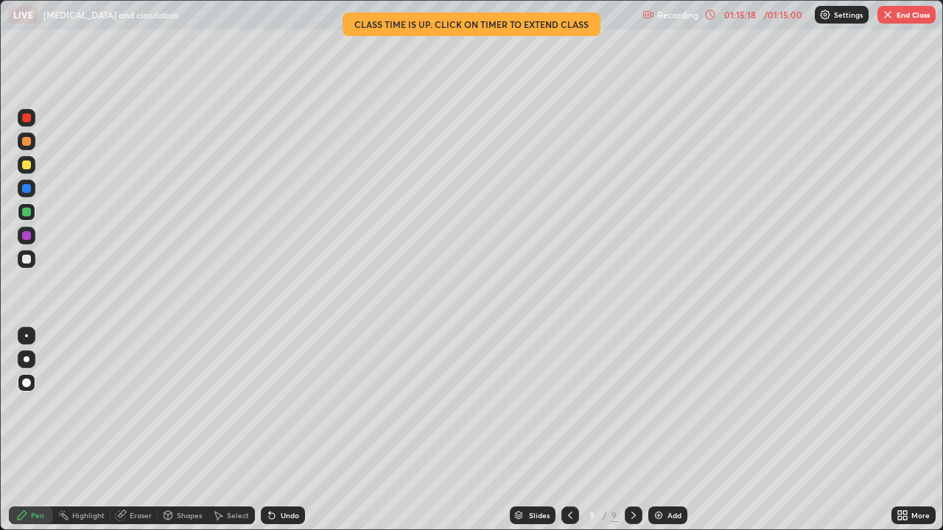
click at [290, 430] on div "Undo" at bounding box center [290, 515] width 18 height 7
click at [283, 430] on div "Undo" at bounding box center [290, 515] width 18 height 7
click at [573, 430] on div at bounding box center [570, 516] width 18 height 18
click at [614, 430] on div "9" at bounding box center [614, 515] width 9 height 13
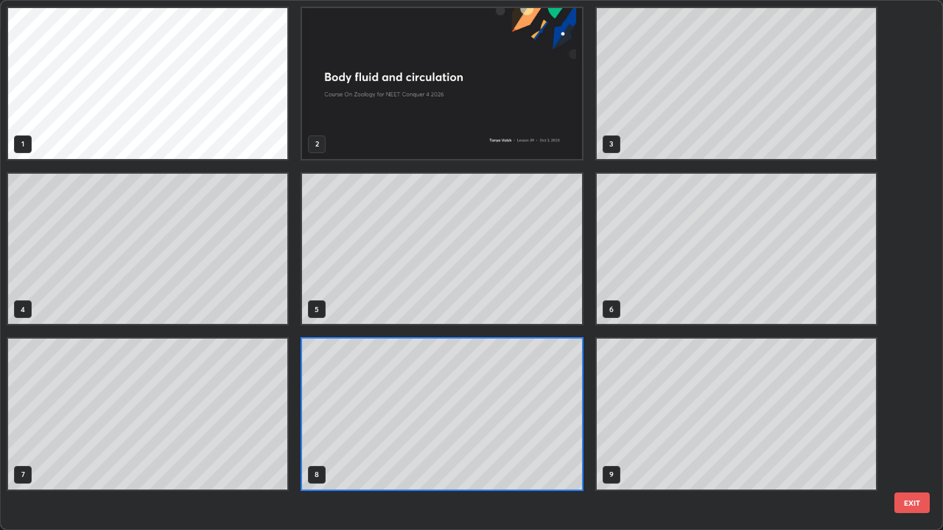
scroll to position [524, 934]
click at [911, 430] on button "EXIT" at bounding box center [911, 503] width 35 height 21
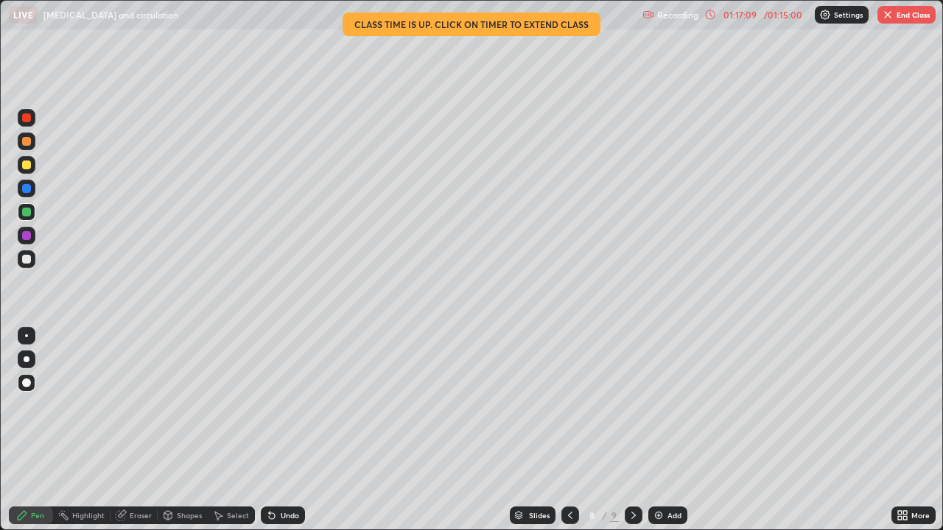
click at [911, 19] on button "End Class" at bounding box center [906, 15] width 58 height 18
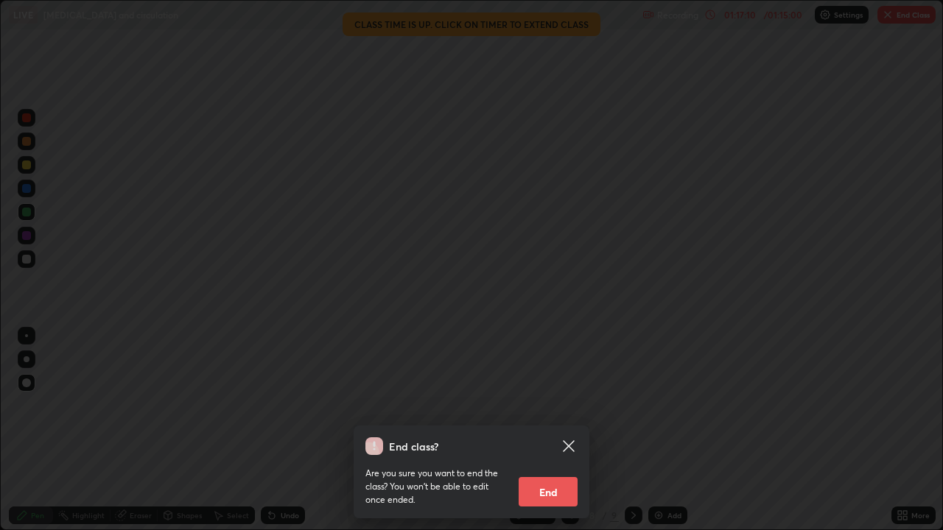
click at [563, 430] on button "End" at bounding box center [547, 491] width 59 height 29
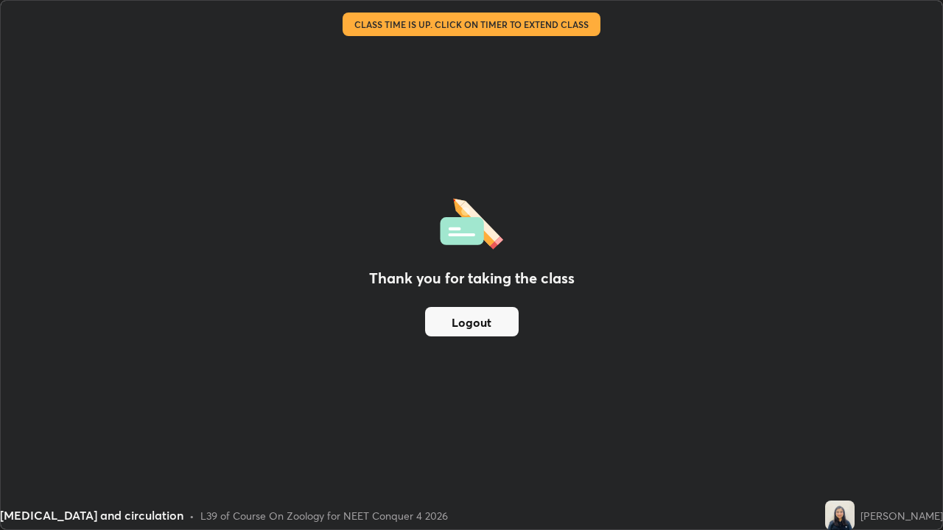
click at [487, 319] on button "Logout" at bounding box center [472, 321] width 94 height 29
click at [468, 315] on button "Logout" at bounding box center [472, 321] width 94 height 29
